Goal: Information Seeking & Learning: Learn about a topic

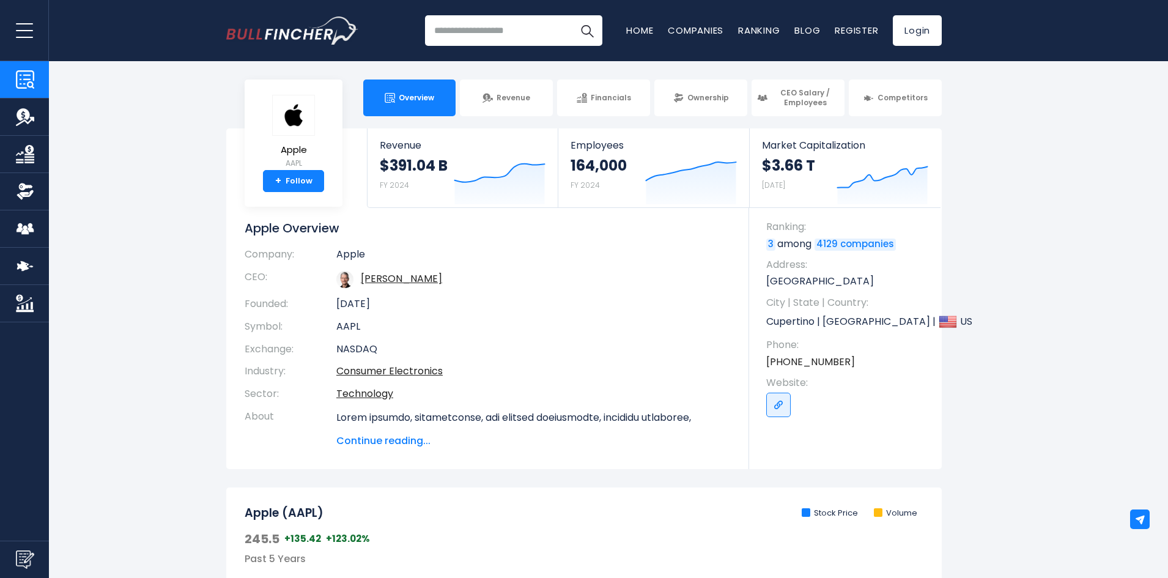
click at [20, 120] on img "Company Revenue" at bounding box center [25, 117] width 18 height 18
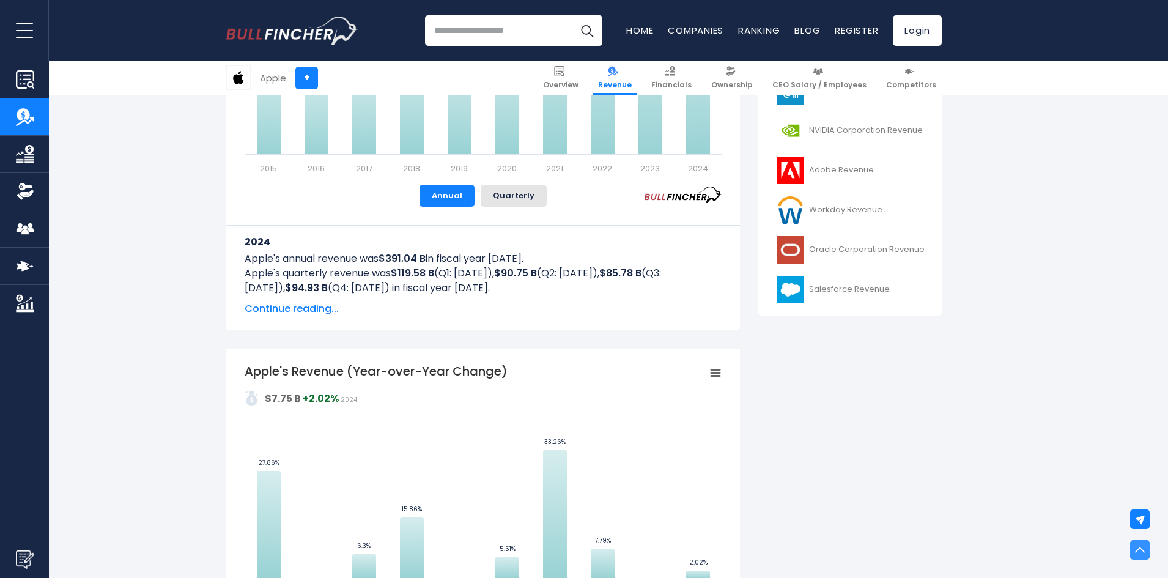
scroll to position [489, 0]
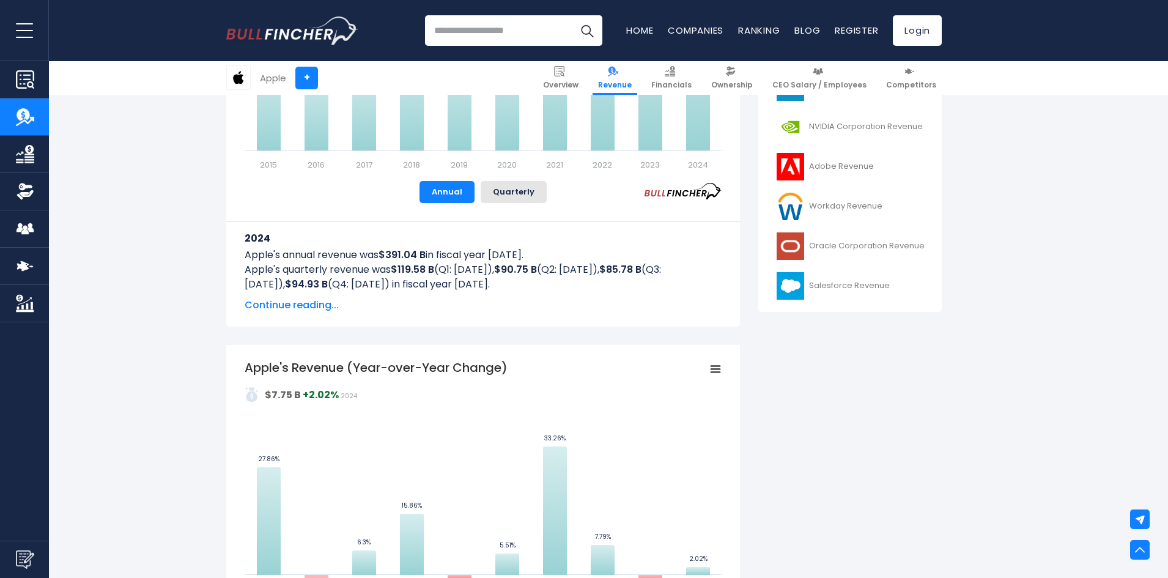
click at [301, 309] on span "Continue reading..." at bounding box center [483, 305] width 477 height 15
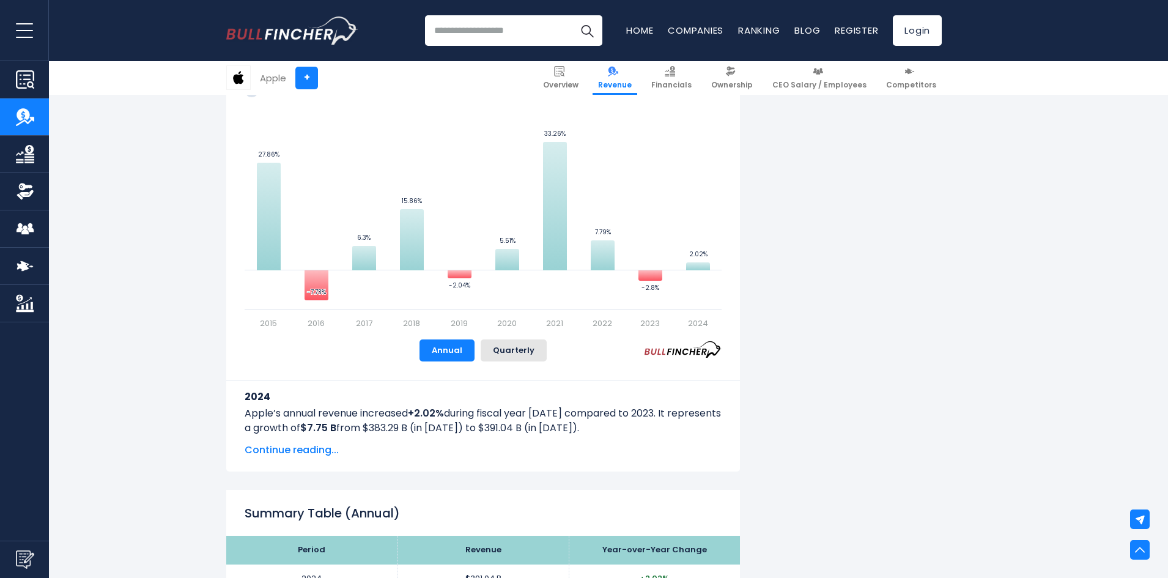
scroll to position [1599, 0]
